Goal: Task Accomplishment & Management: Use online tool/utility

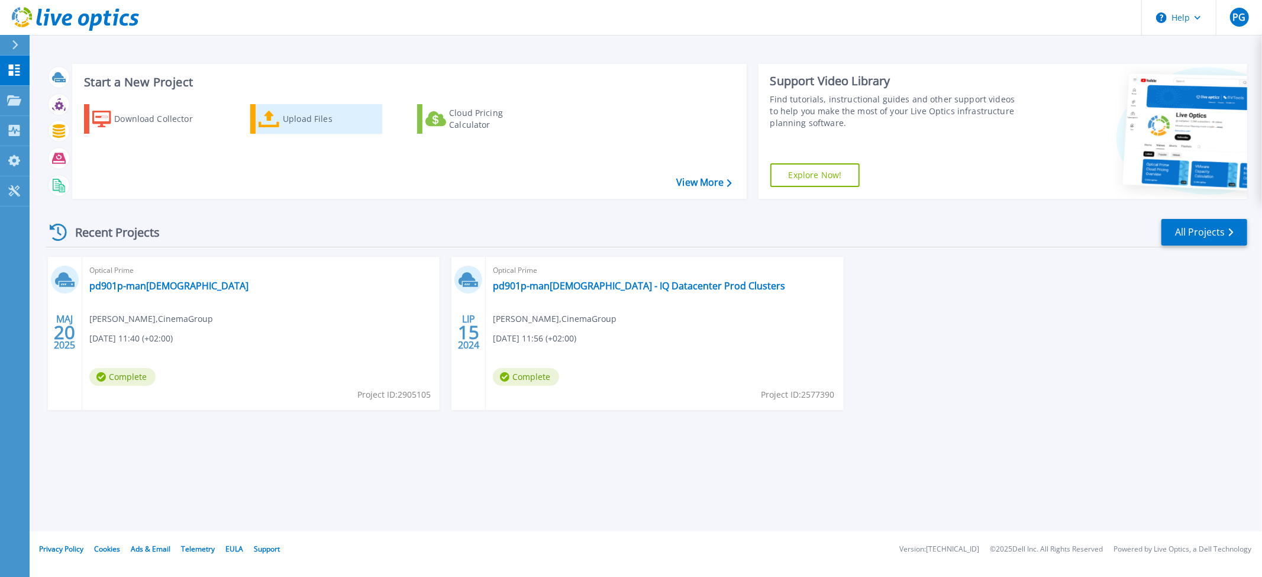
click at [311, 116] on div "Upload Files" at bounding box center [330, 119] width 95 height 24
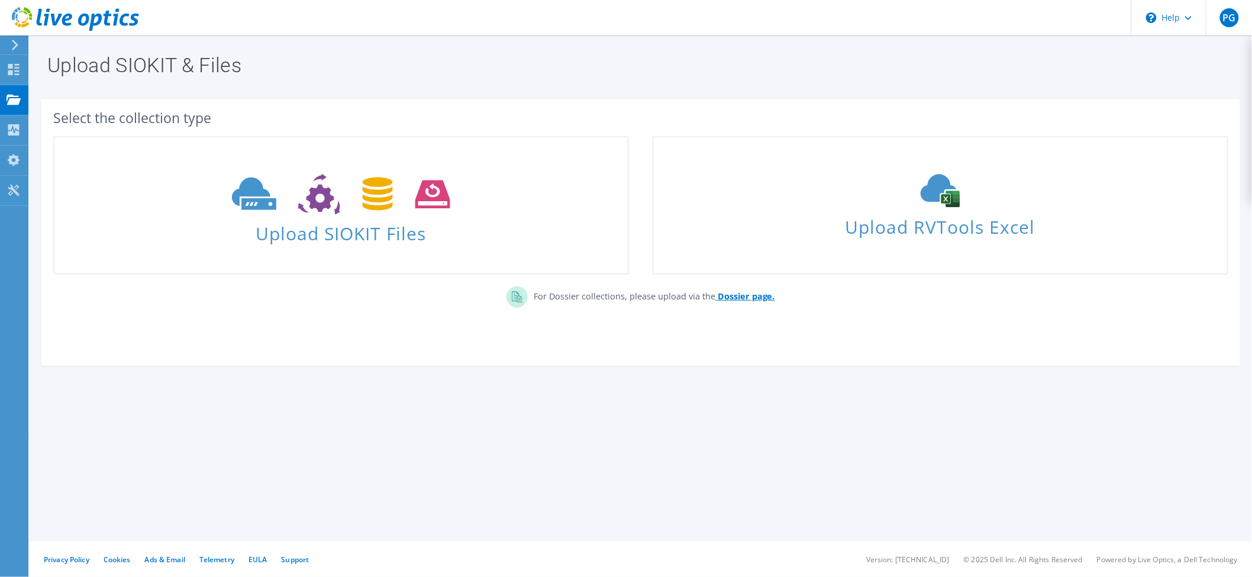
click at [742, 298] on b "Dossier page." at bounding box center [745, 295] width 57 height 11
